Goal: Transaction & Acquisition: Obtain resource

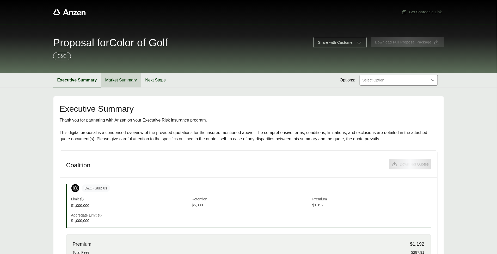
click at [126, 80] on button "Market Summary" at bounding box center [121, 80] width 40 height 15
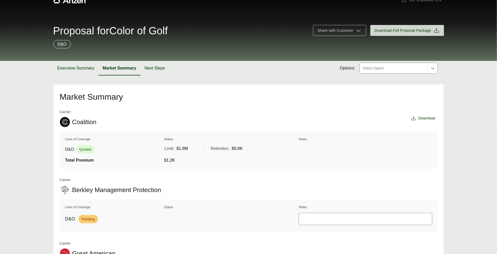
scroll to position [33, 0]
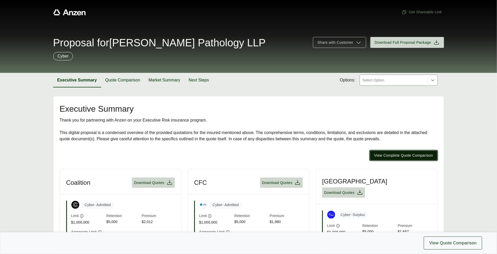
click at [382, 156] on span "View Complete Quote Comparison" at bounding box center [403, 155] width 59 height 5
click at [412, 157] on span "View Complete Quote Comparison" at bounding box center [403, 155] width 59 height 5
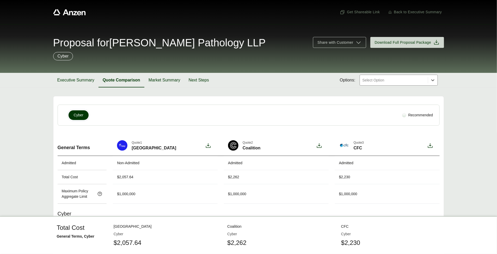
click at [434, 82] on icon at bounding box center [432, 80] width 5 height 5
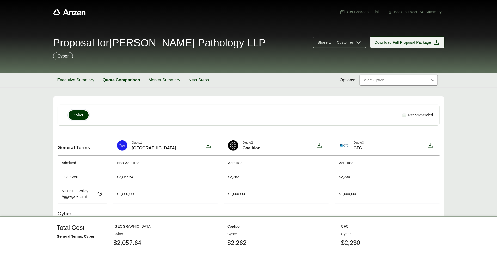
click at [415, 42] on span "Download Full Proposal Package" at bounding box center [403, 42] width 57 height 5
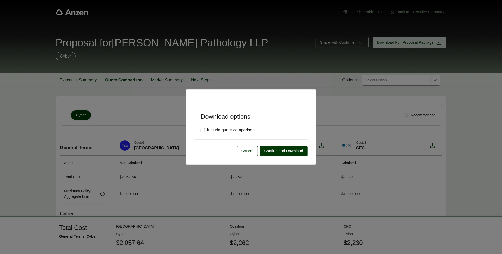
click at [204, 131] on label "Include quote comparison" at bounding box center [228, 130] width 54 height 6
click at [296, 149] on span "Confirm and Download" at bounding box center [283, 150] width 39 height 5
